Goal: Navigation & Orientation: Find specific page/section

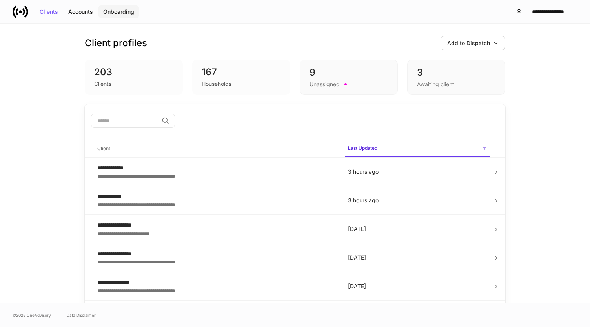
click at [122, 16] on button "Onboarding" at bounding box center [118, 11] width 41 height 13
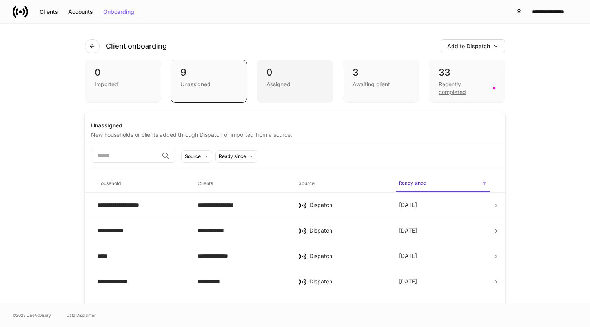
click at [281, 80] on div "Assigned" at bounding box center [278, 84] width 24 height 8
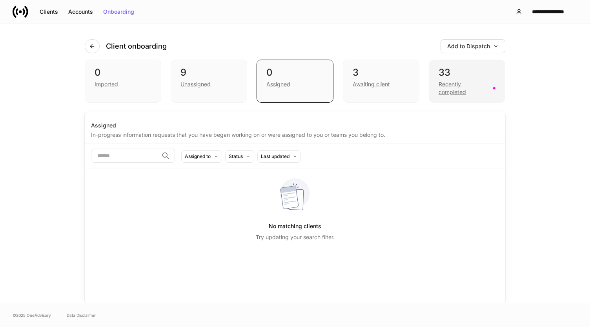
click at [457, 91] on div "Recently completed" at bounding box center [464, 88] width 50 height 16
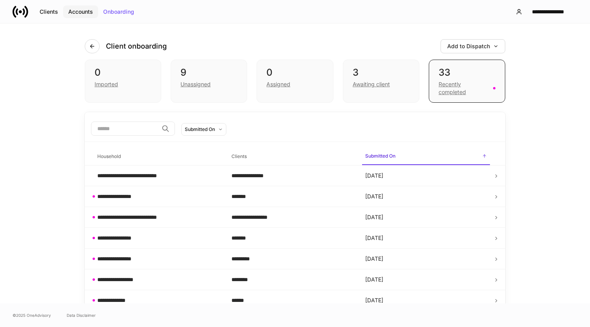
click at [81, 15] on div "Accounts" at bounding box center [80, 11] width 25 height 5
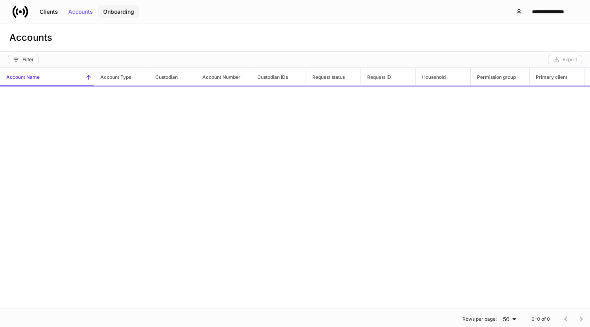
click at [122, 13] on div "Onboarding" at bounding box center [118, 11] width 31 height 5
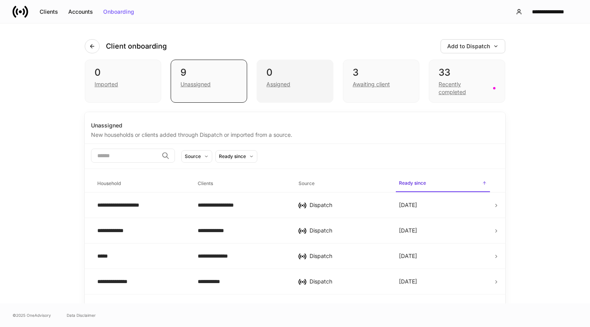
click at [285, 84] on div "Assigned" at bounding box center [278, 84] width 24 height 8
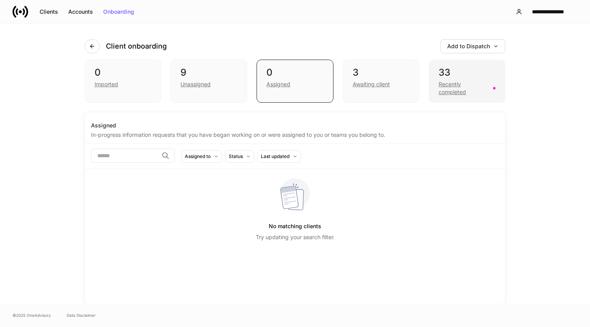
click at [458, 91] on div "Recently completed" at bounding box center [464, 88] width 50 height 16
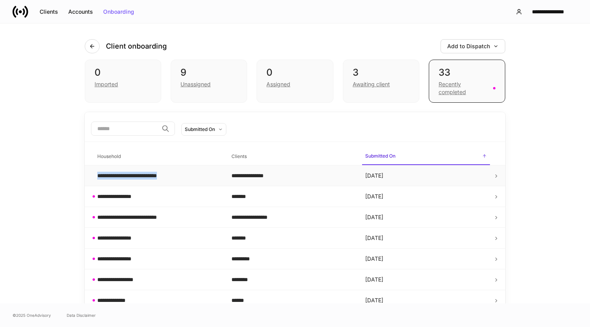
drag, startPoint x: 182, startPoint y: 175, endPoint x: 93, endPoint y: 175, distance: 89.5
click at [97, 175] on div "**********" at bounding box center [158, 176] width 122 height 8
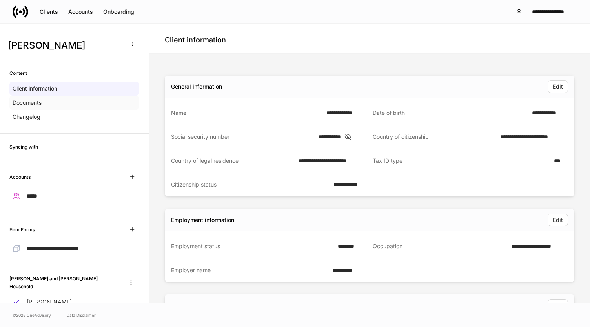
click at [36, 104] on p "Documents" at bounding box center [27, 103] width 29 height 8
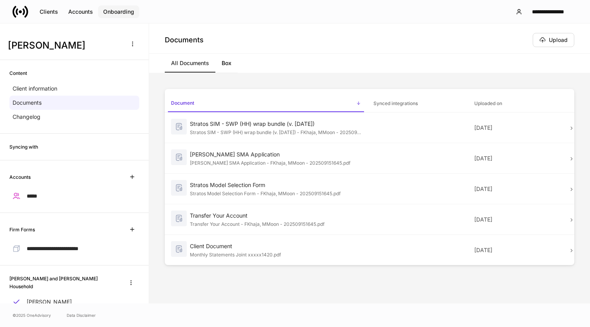
click at [118, 17] on button "Onboarding" at bounding box center [118, 11] width 41 height 13
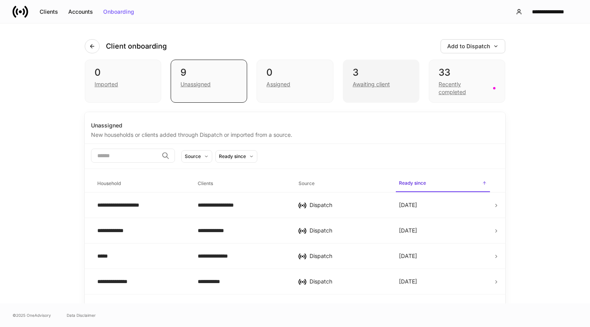
click at [369, 77] on div "3" at bounding box center [381, 72] width 57 height 13
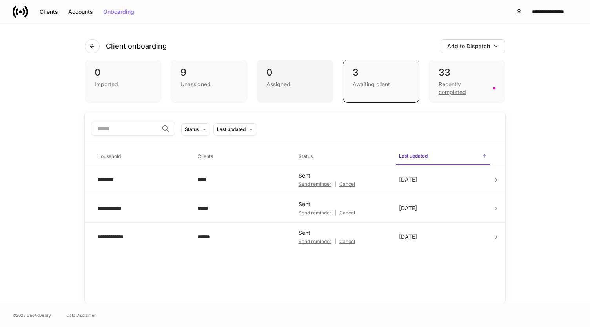
click at [287, 79] on div "Assigned" at bounding box center [294, 83] width 57 height 9
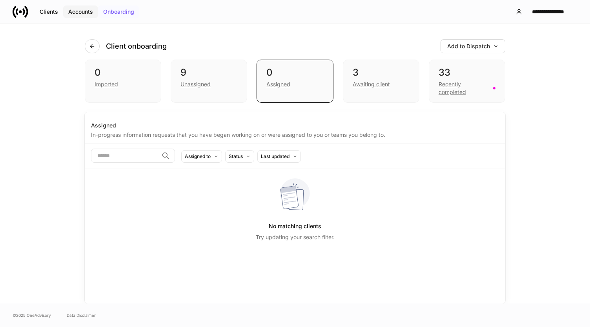
drag, startPoint x: 91, startPoint y: 10, endPoint x: 122, endPoint y: 10, distance: 31.4
click at [91, 11] on div "Accounts" at bounding box center [80, 11] width 25 height 5
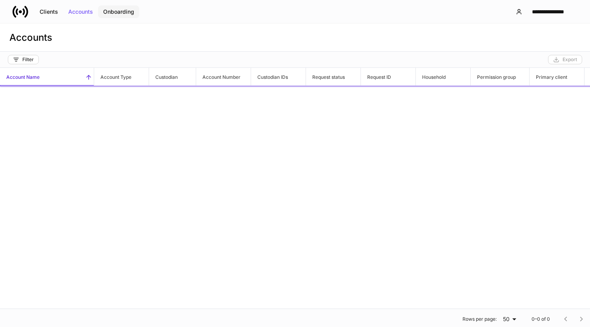
click at [122, 10] on div "Onboarding" at bounding box center [118, 11] width 31 height 5
